Goal: Find specific page/section: Find specific page/section

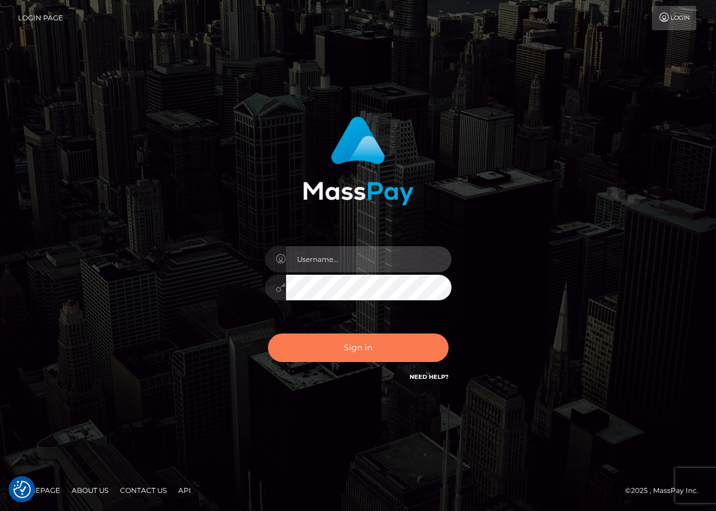
type input "maddie.whop"
click at [338, 349] on button "Sign in" at bounding box center [358, 348] width 181 height 29
type input "maddie.whop"
click at [385, 351] on button "Sign in" at bounding box center [358, 348] width 181 height 29
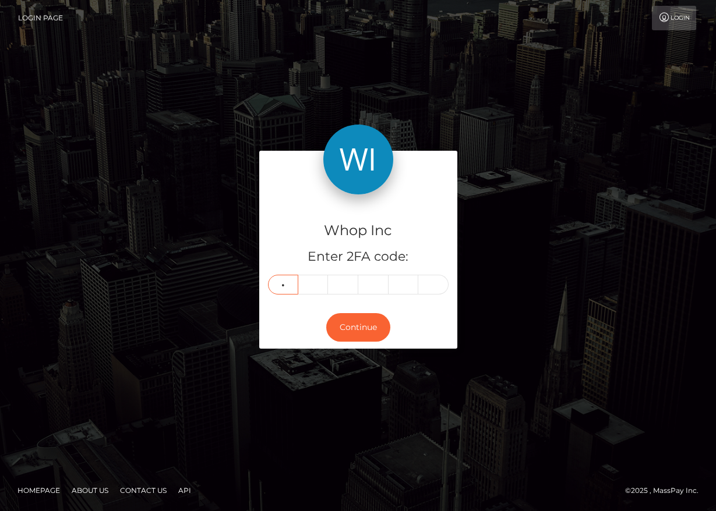
type input "1"
type input "2"
type input "0"
type input "1"
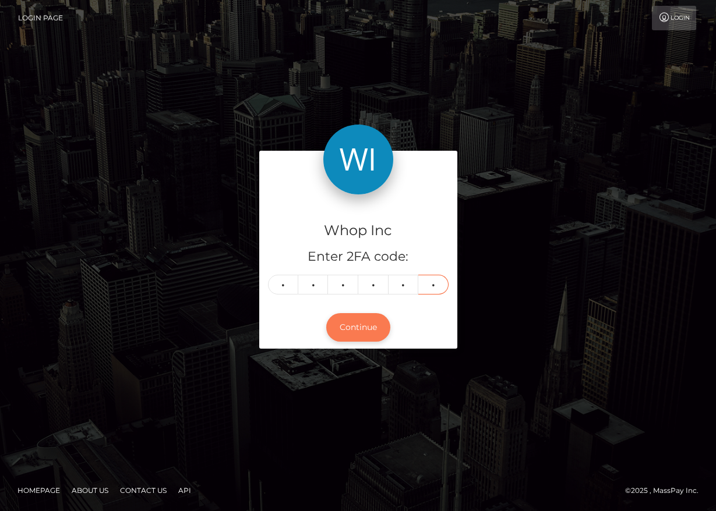
type input "6"
click at [361, 327] on button "Continue" at bounding box center [358, 327] width 64 height 29
click at [363, 327] on button "Continue" at bounding box center [358, 327] width 64 height 29
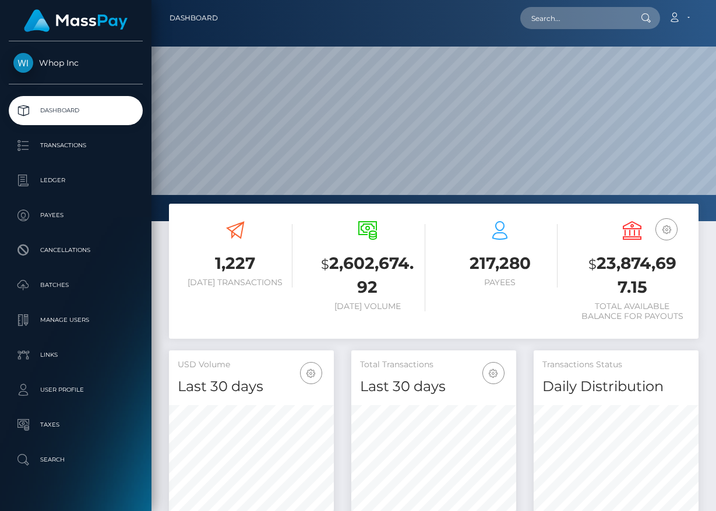
scroll to position [206, 165]
click at [552, 13] on input "text" at bounding box center [575, 18] width 110 height 22
paste input "poact_Wfn8tMp4Q46Q"
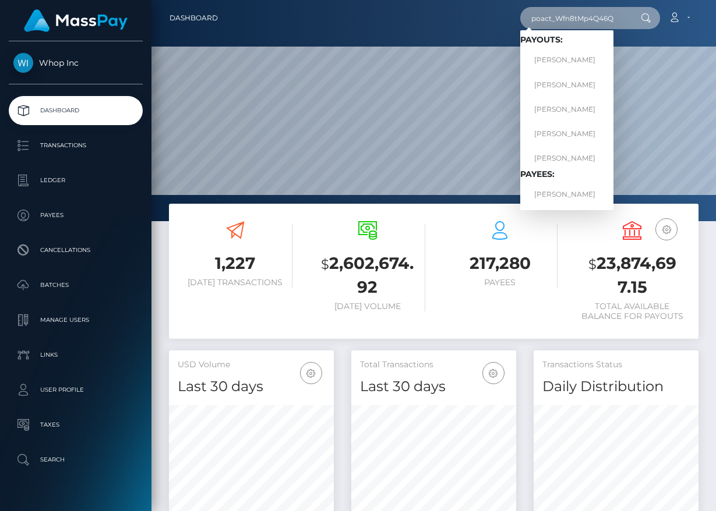
type input "poact_Wfn8tMp4Q46Q"
click at [606, 19] on input "poact_Wfn8tMp4Q46Q" at bounding box center [575, 18] width 110 height 22
click at [570, 61] on link "[PERSON_NAME]" at bounding box center [566, 61] width 93 height 22
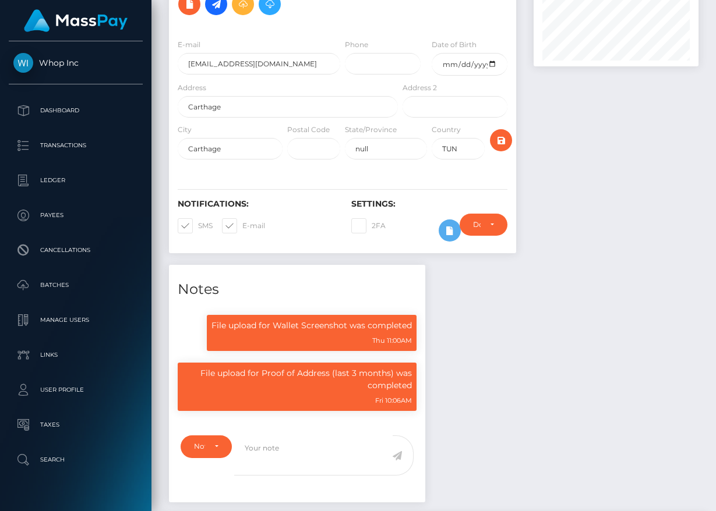
scroll to position [132, 0]
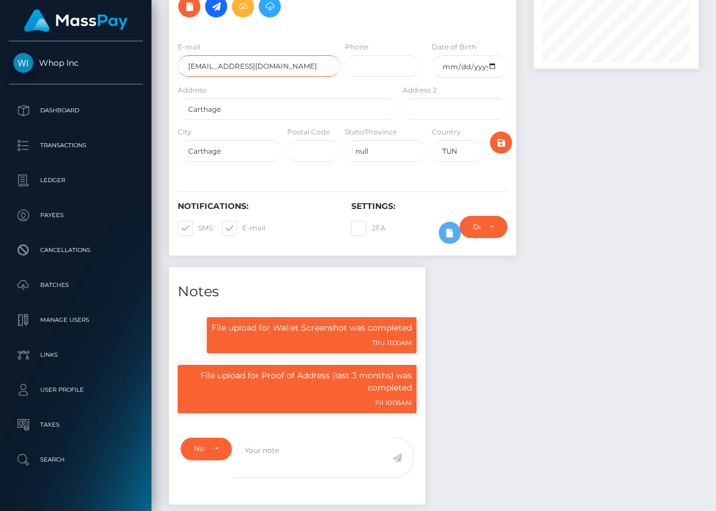
click at [239, 63] on input "[EMAIL_ADDRESS][DOMAIN_NAME]" at bounding box center [259, 66] width 163 height 22
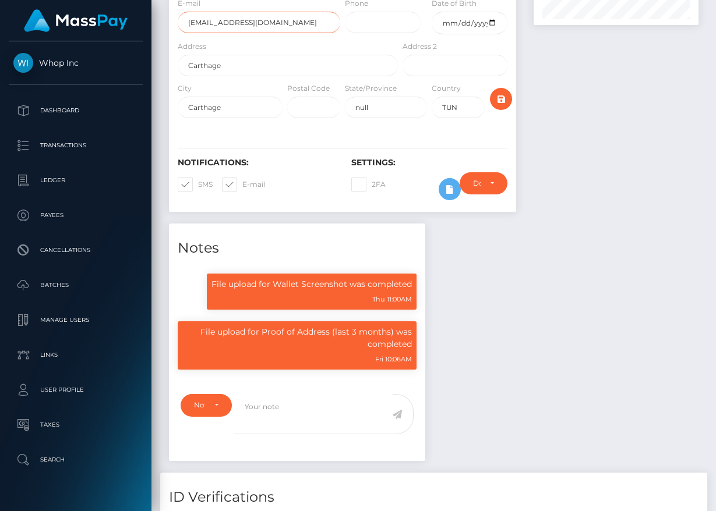
scroll to position [0, 0]
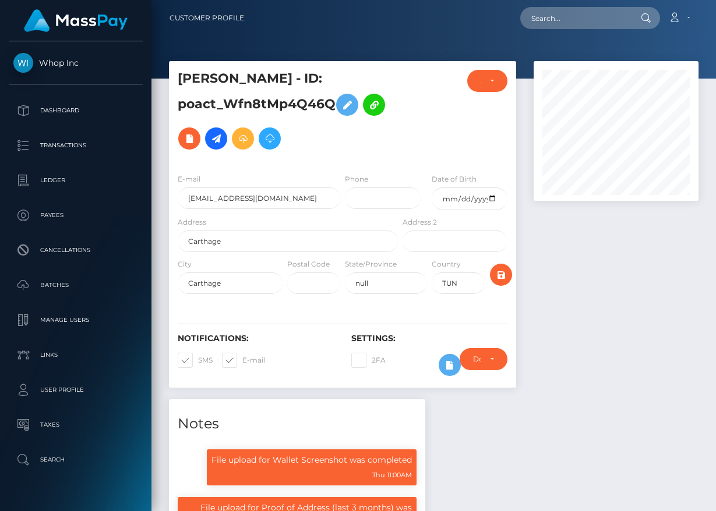
click at [333, 105] on h5 "[PERSON_NAME] - ID: poact_Wfn8tMp4Q46Q" at bounding box center [285, 113] width 214 height 86
click at [601, 20] on input "text" at bounding box center [575, 18] width 110 height 22
paste input "poact_Wfn8tMp4Q46Q"
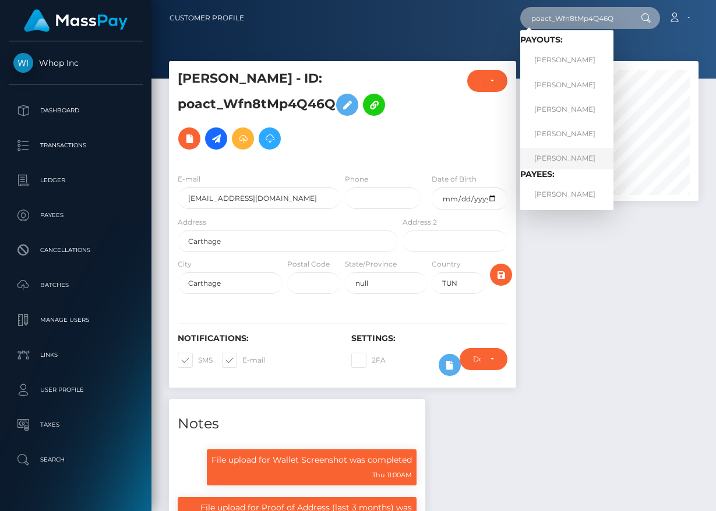
type input "poact_Wfn8tMp4Q46Q"
click at [571, 153] on link "OUSSAMA MAHMOUDI" at bounding box center [566, 159] width 93 height 22
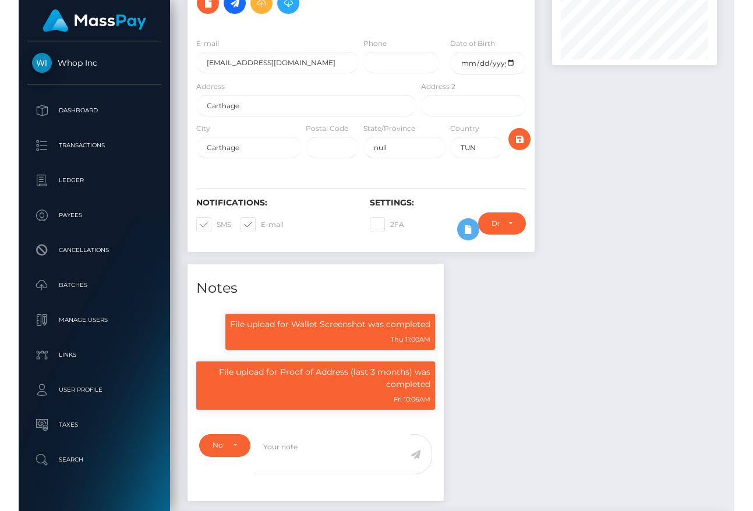
scroll to position [131, 0]
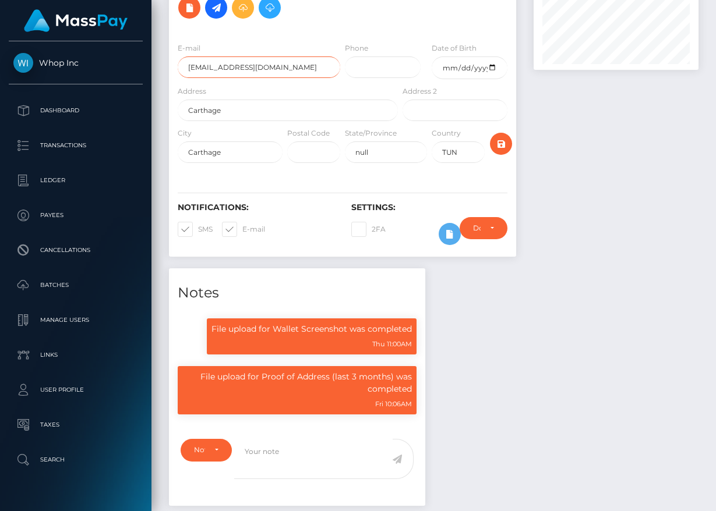
click at [274, 70] on input "[EMAIL_ADDRESS][DOMAIN_NAME]" at bounding box center [259, 68] width 163 height 22
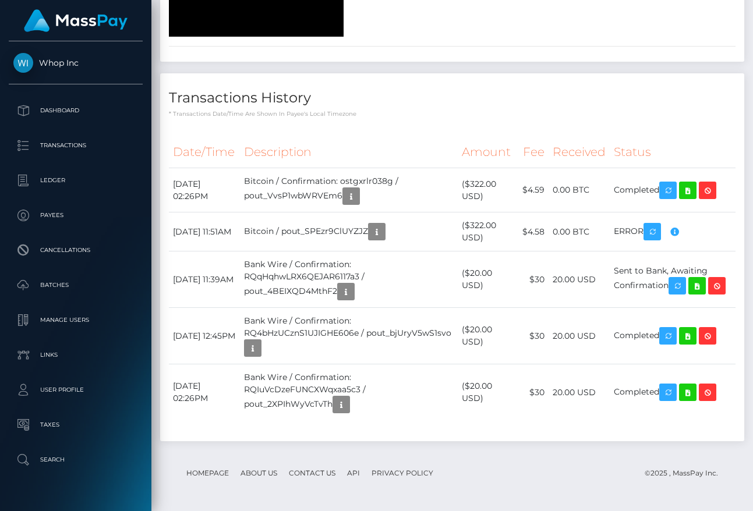
scroll to position [1748, 0]
click at [179, 28] on span "Video Player" at bounding box center [180, 28] width 23 height 0
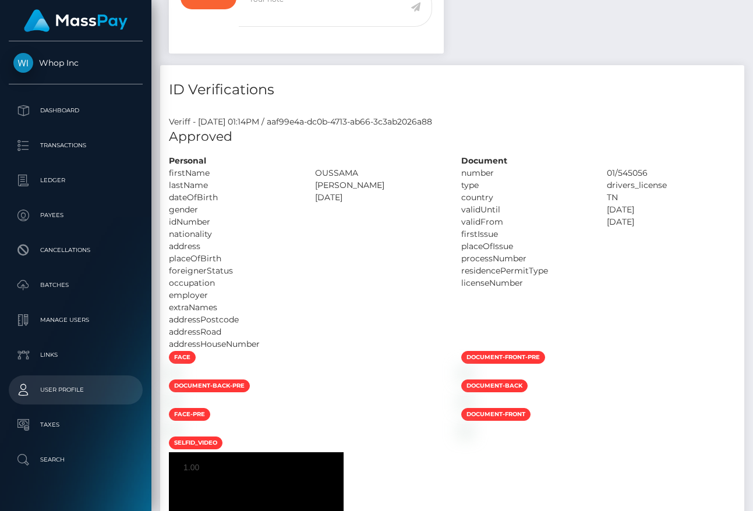
scroll to position [641, 0]
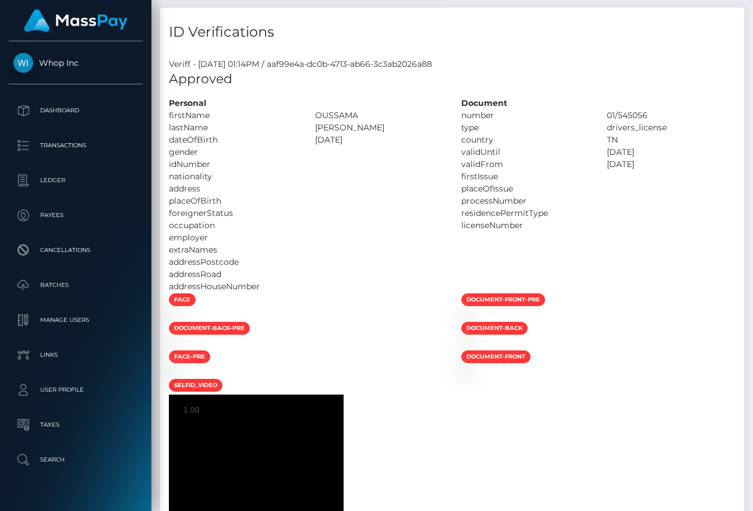
drag, startPoint x: 312, startPoint y: 112, endPoint x: 371, endPoint y: 129, distance: 61.4
click at [371, 129] on div "Personal firstName OUSSAMA" at bounding box center [306, 195] width 292 height 196
click at [372, 129] on div "MAHMOUDI" at bounding box center [379, 128] width 146 height 12
drag, startPoint x: 366, startPoint y: 129, endPoint x: 313, endPoint y: 115, distance: 54.1
click at [313, 115] on div "Personal firstName OUSSAMA" at bounding box center [306, 195] width 292 height 196
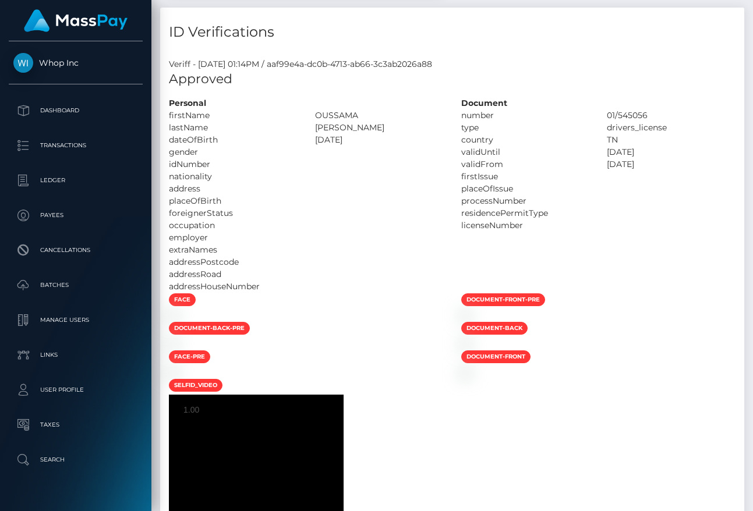
click at [313, 115] on div "OUSSAMA" at bounding box center [379, 116] width 146 height 12
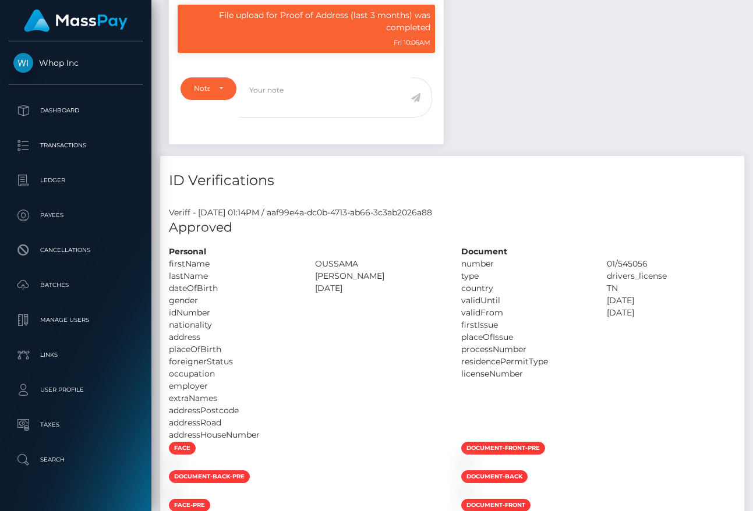
scroll to position [503, 0]
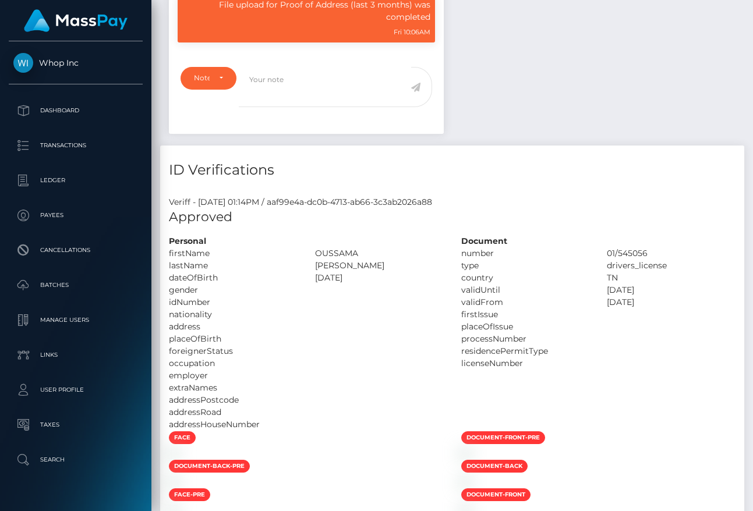
drag, startPoint x: 313, startPoint y: 252, endPoint x: 383, endPoint y: 264, distance: 71.1
click at [383, 264] on div "Personal firstName OUSSAMA" at bounding box center [306, 333] width 292 height 196
copy div "OUSSAMA lastName MAHMOUDI"
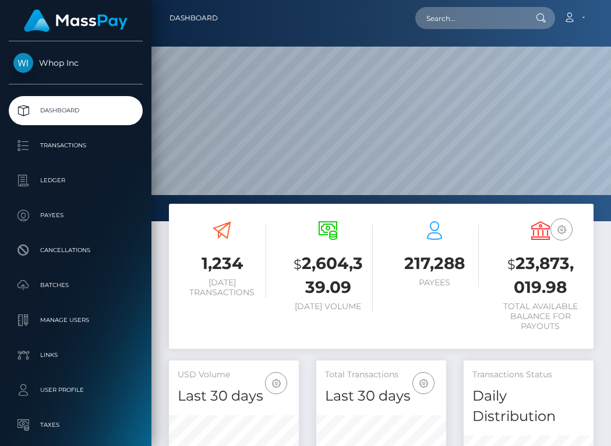
scroll to position [227, 130]
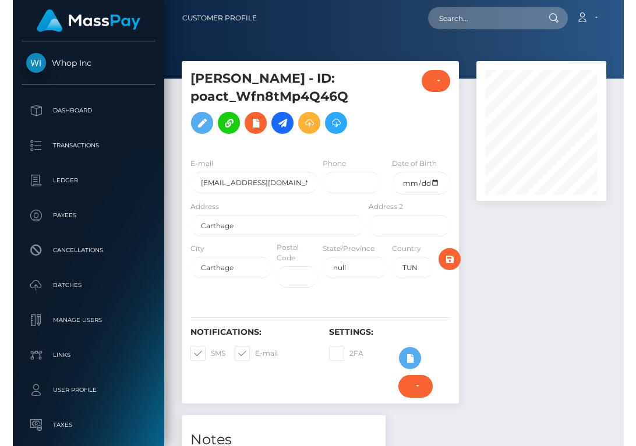
scroll to position [140, 138]
